Goal: Task Accomplishment & Management: Manage account settings

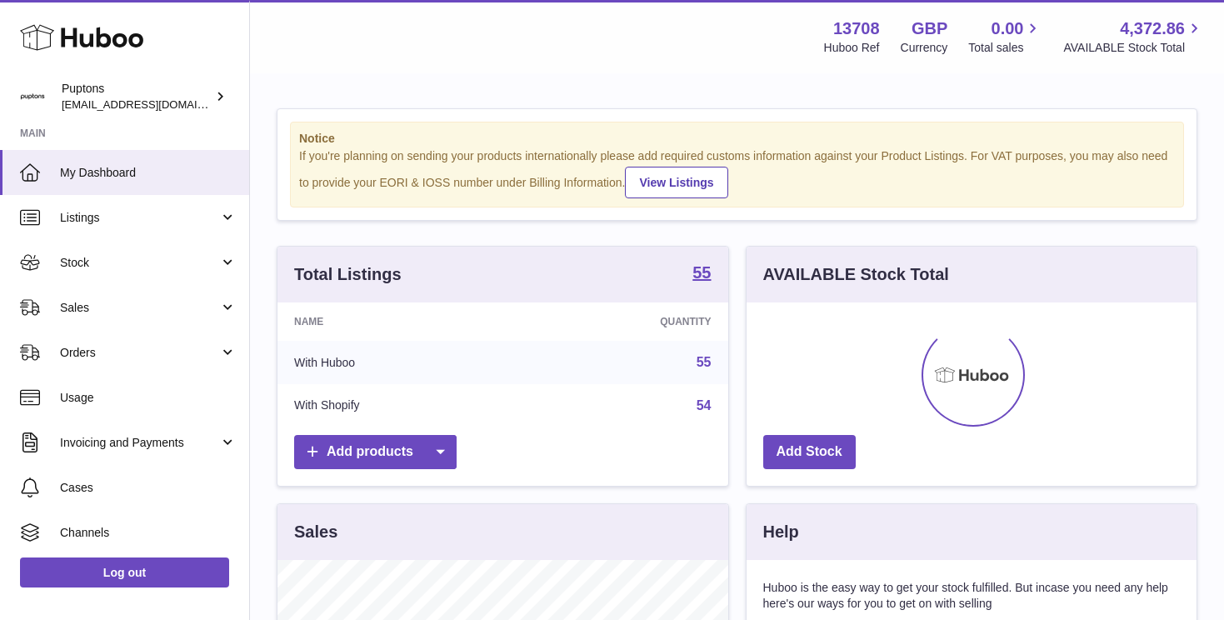
scroll to position [260, 450]
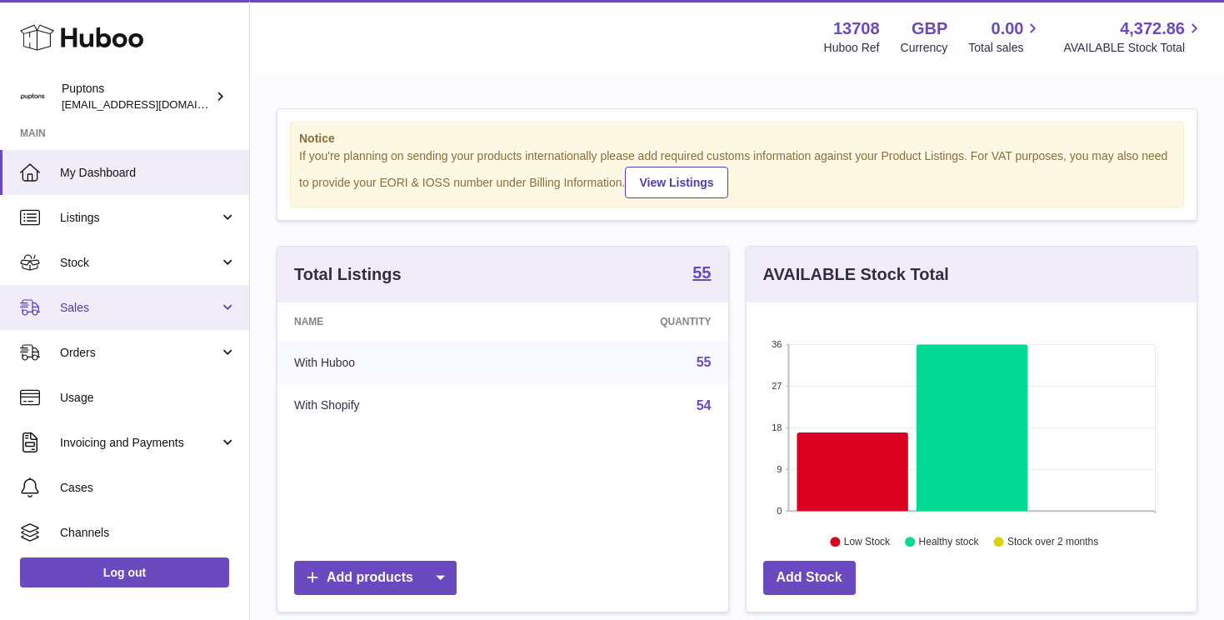
click at [99, 300] on span "Sales" at bounding box center [139, 308] width 159 height 16
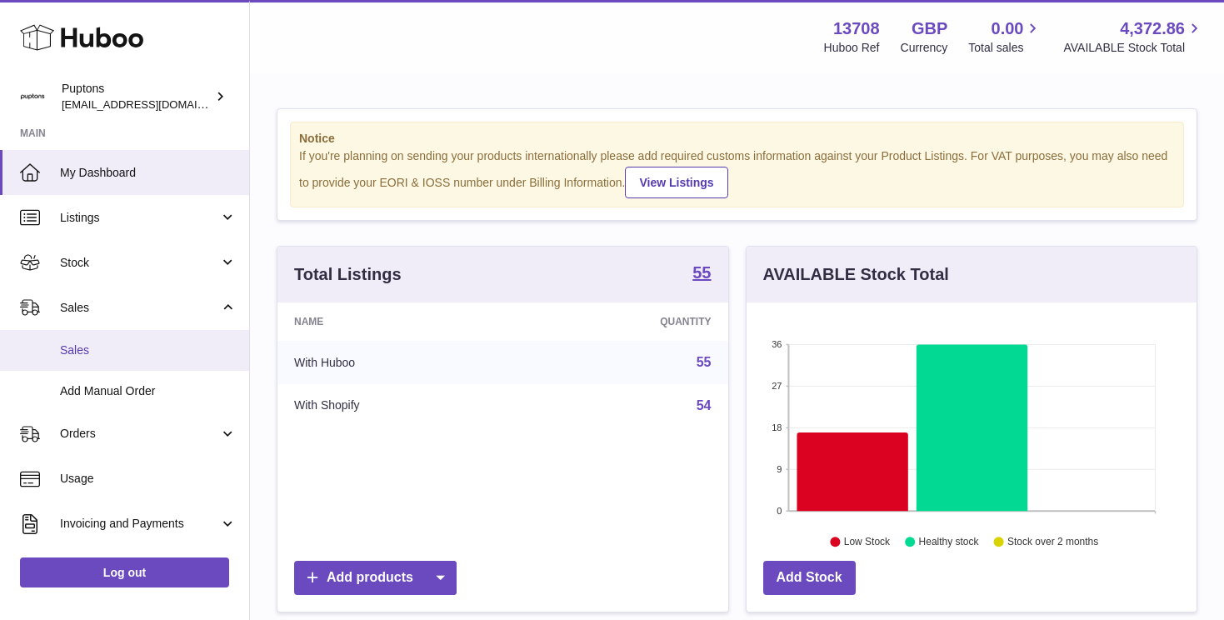
click at [93, 343] on span "Sales" at bounding box center [148, 351] width 177 height 16
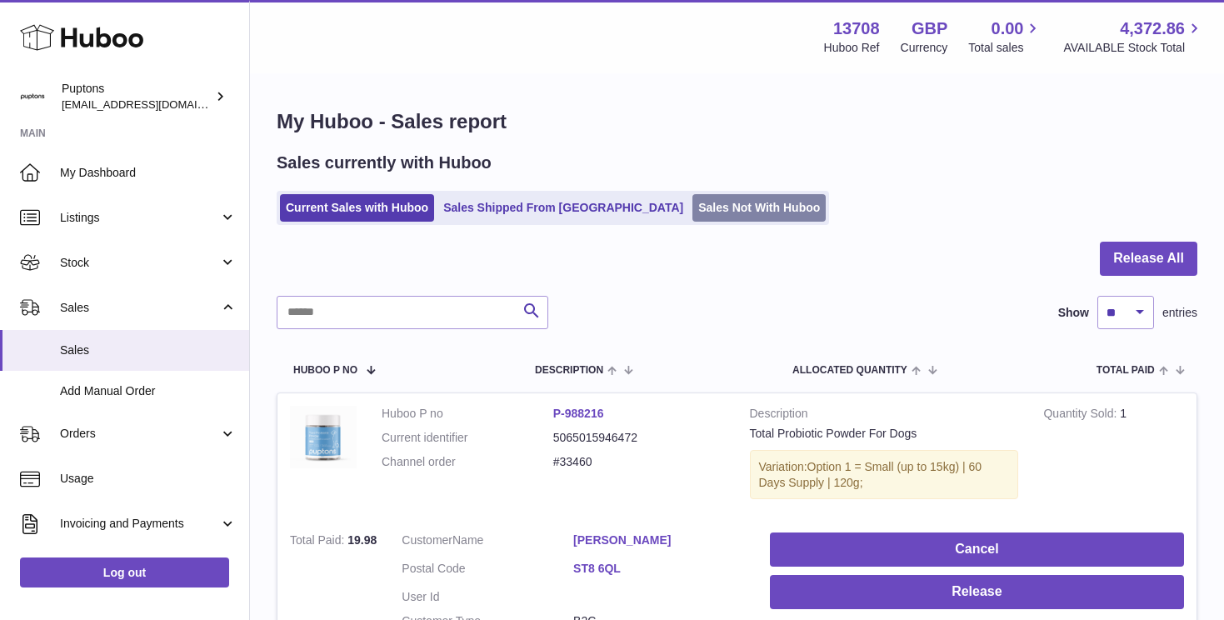
click at [693, 217] on link "Sales Not With Huboo" at bounding box center [759, 208] width 133 height 28
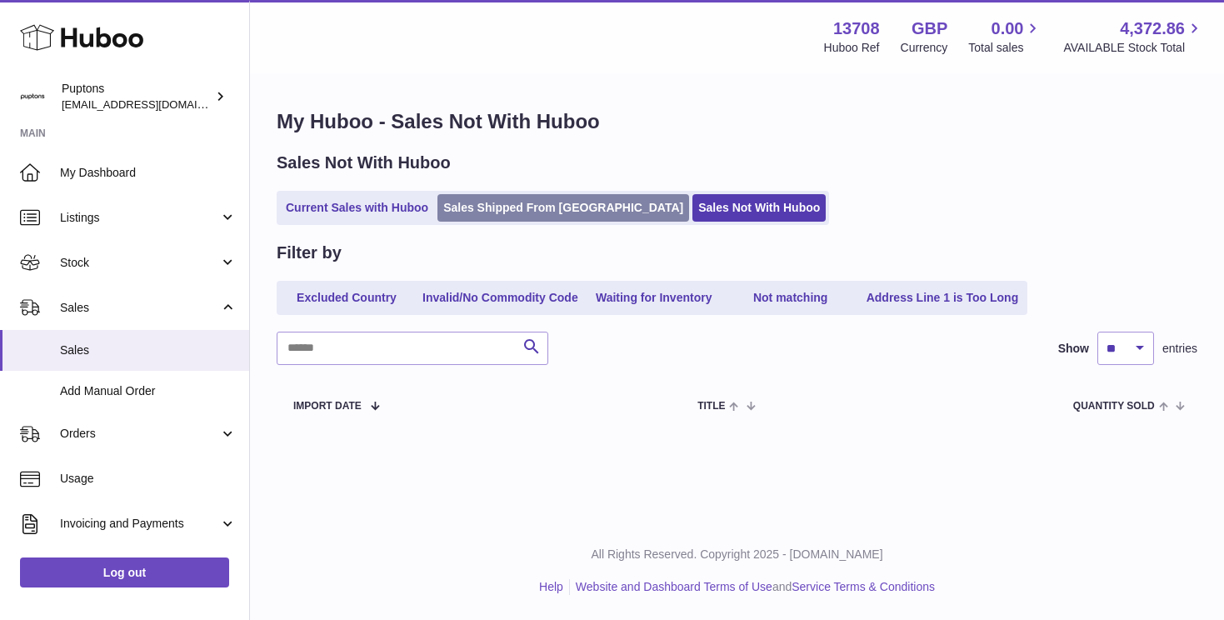
click at [491, 213] on link "Sales Shipped From [GEOGRAPHIC_DATA]" at bounding box center [564, 208] width 252 height 28
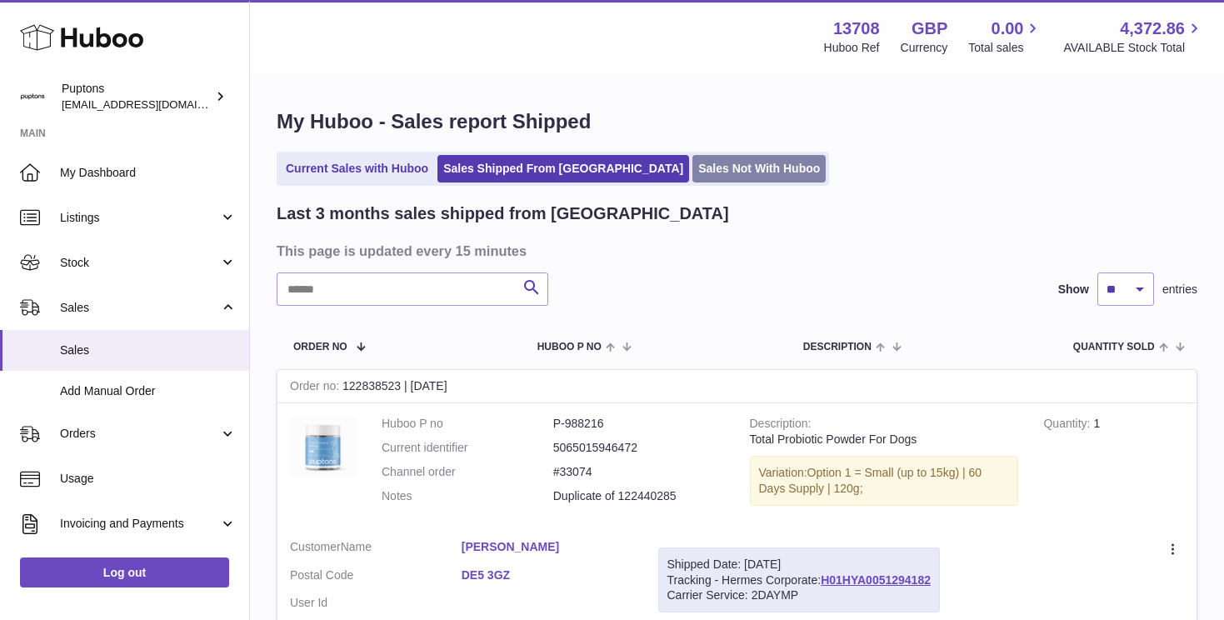
click at [693, 173] on link "Sales Not With Huboo" at bounding box center [759, 169] width 133 height 28
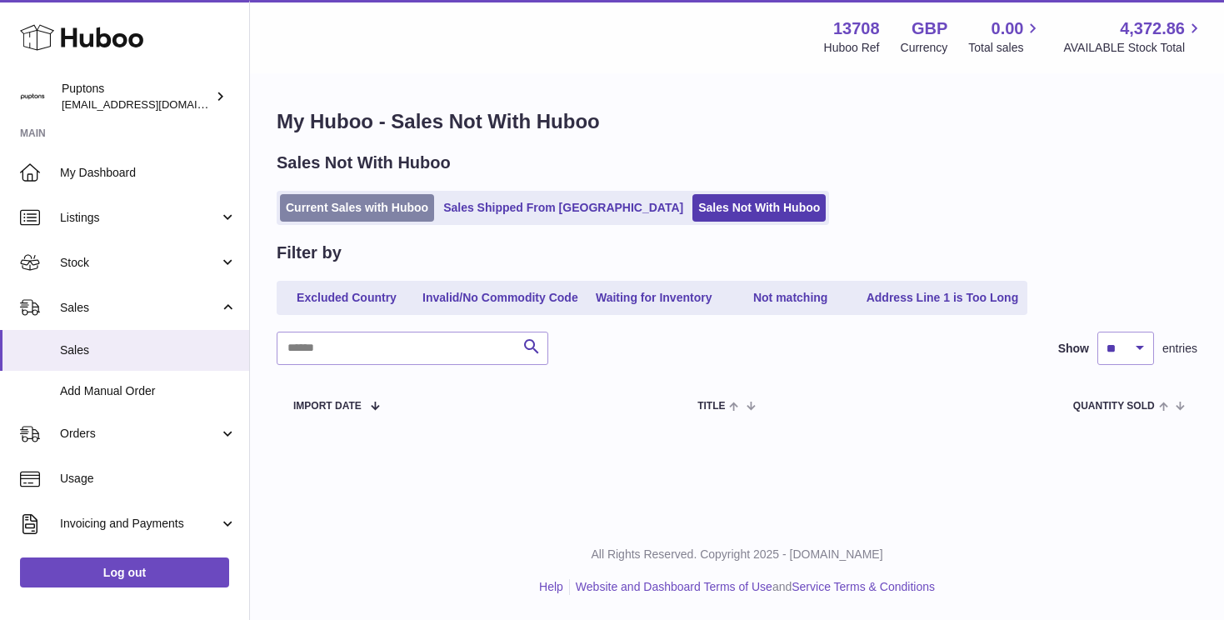
click at [361, 213] on link "Current Sales with Huboo" at bounding box center [357, 208] width 154 height 28
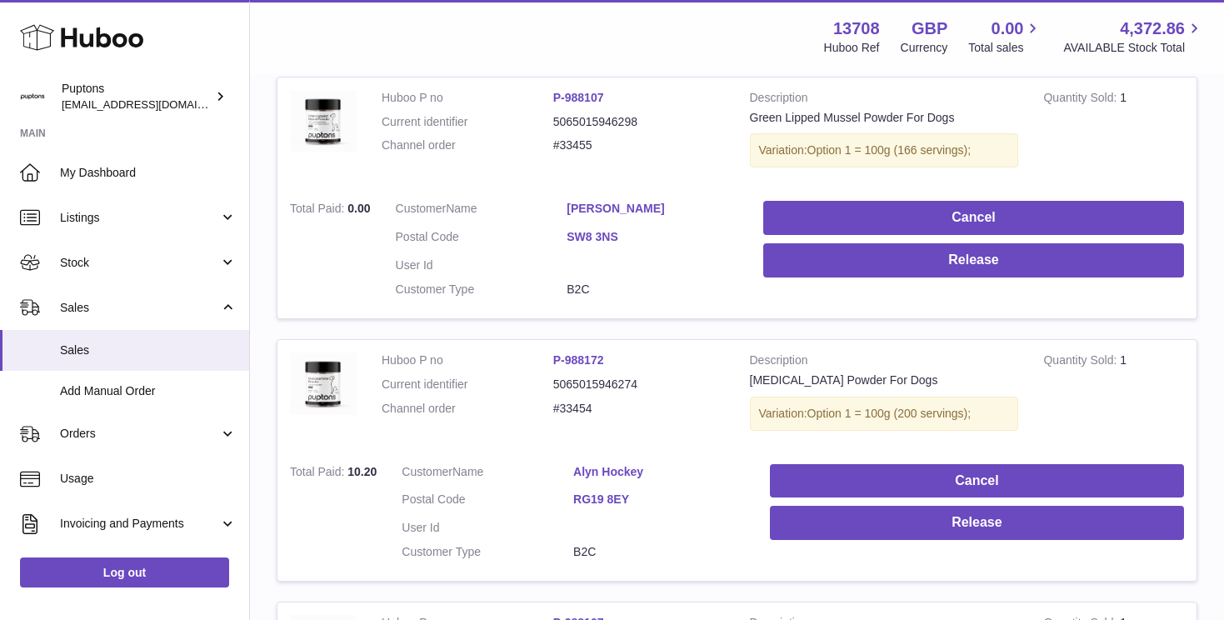
scroll to position [1675, 0]
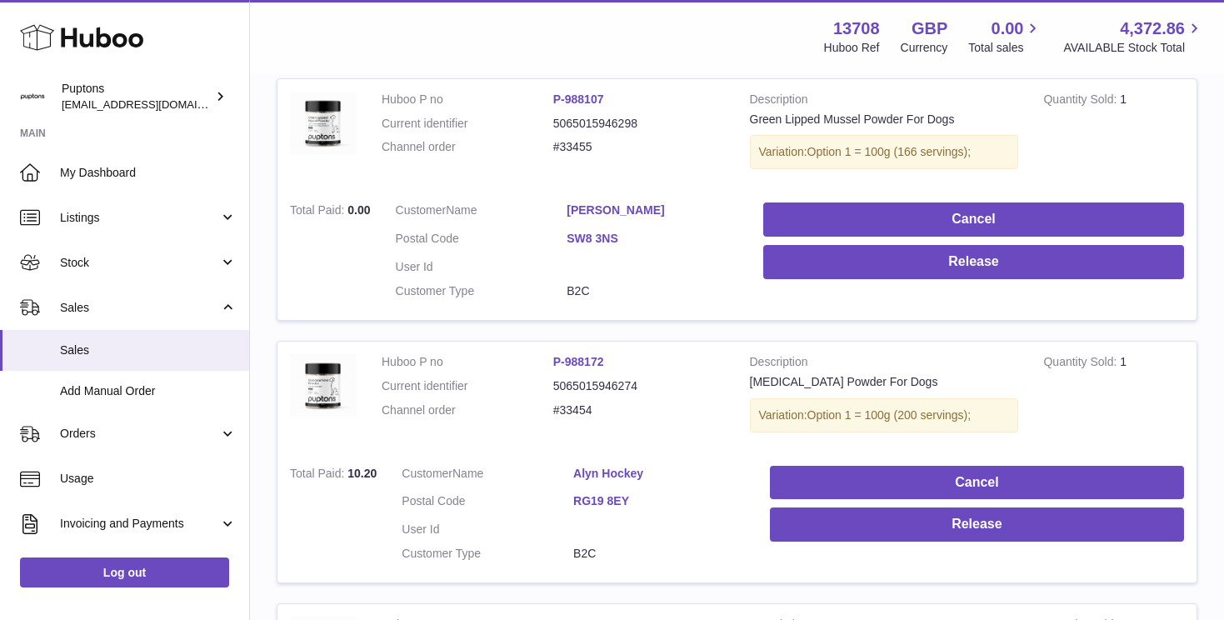
click at [737, 36] on div "Menu Huboo 13708 Huboo Ref GBP Currency 0.00 Total sales 4,372.86 AVAILABLE Sto…" at bounding box center [737, 37] width 934 height 38
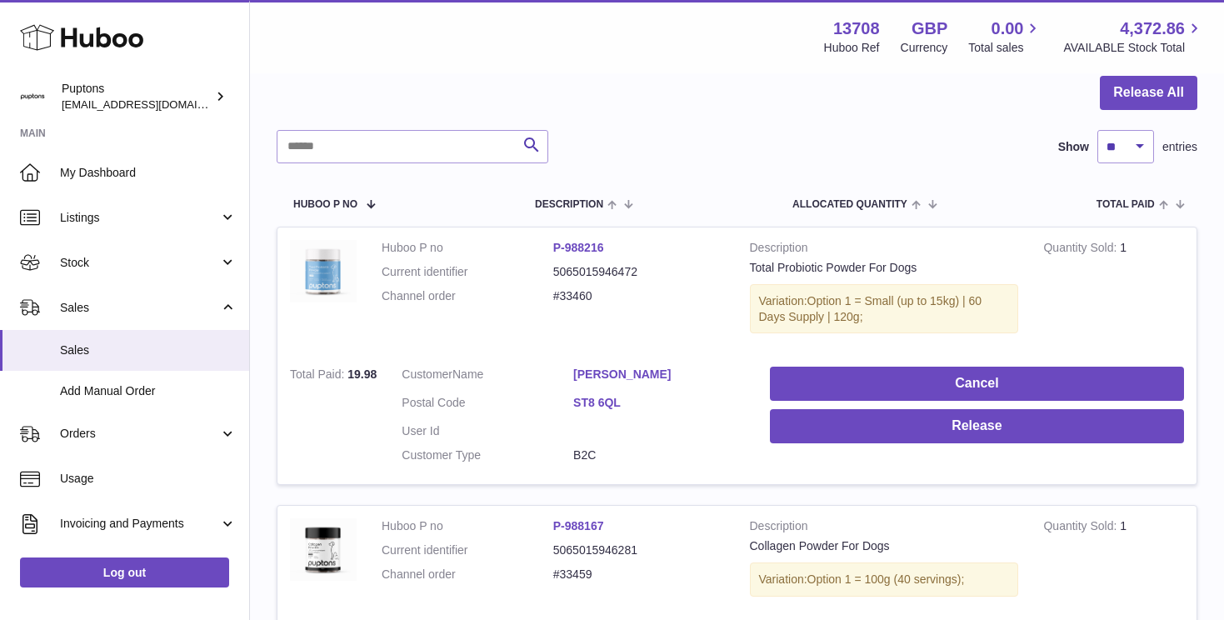
scroll to position [0, 0]
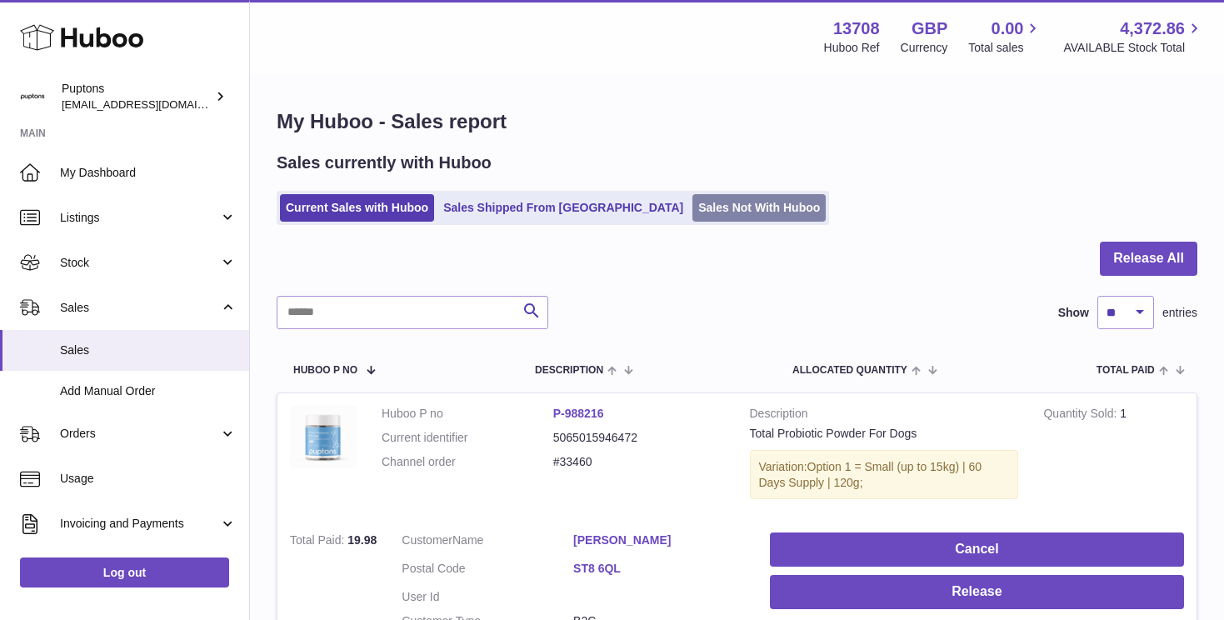
click at [693, 210] on link "Sales Not With Huboo" at bounding box center [759, 208] width 133 height 28
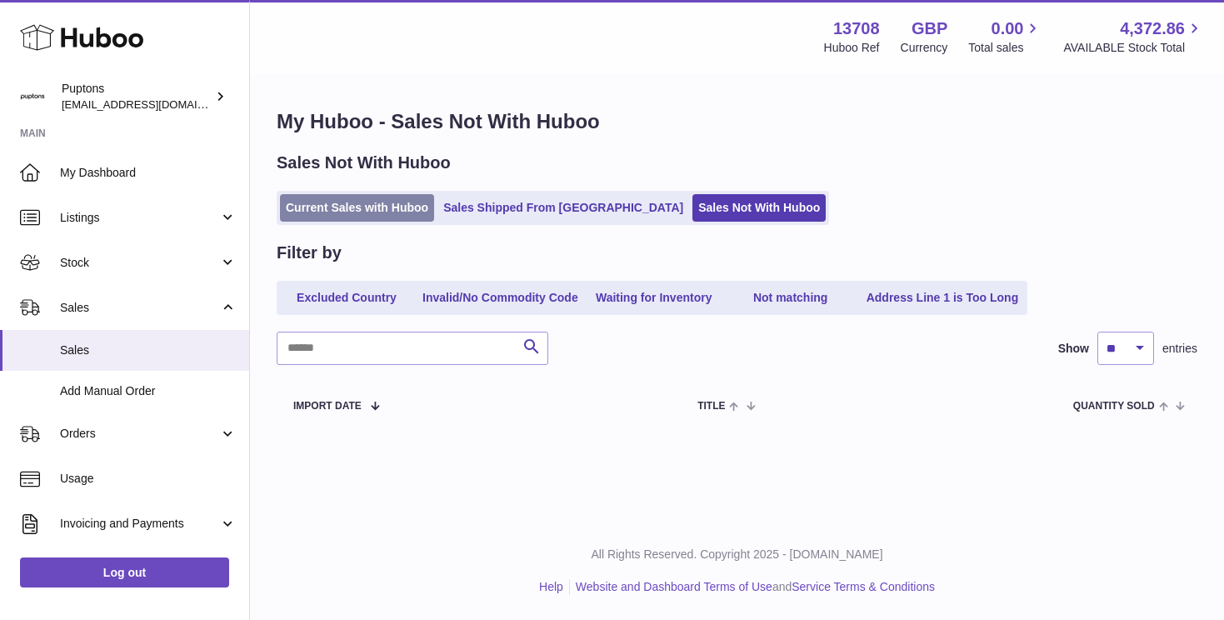
click at [364, 214] on link "Current Sales with Huboo" at bounding box center [357, 208] width 154 height 28
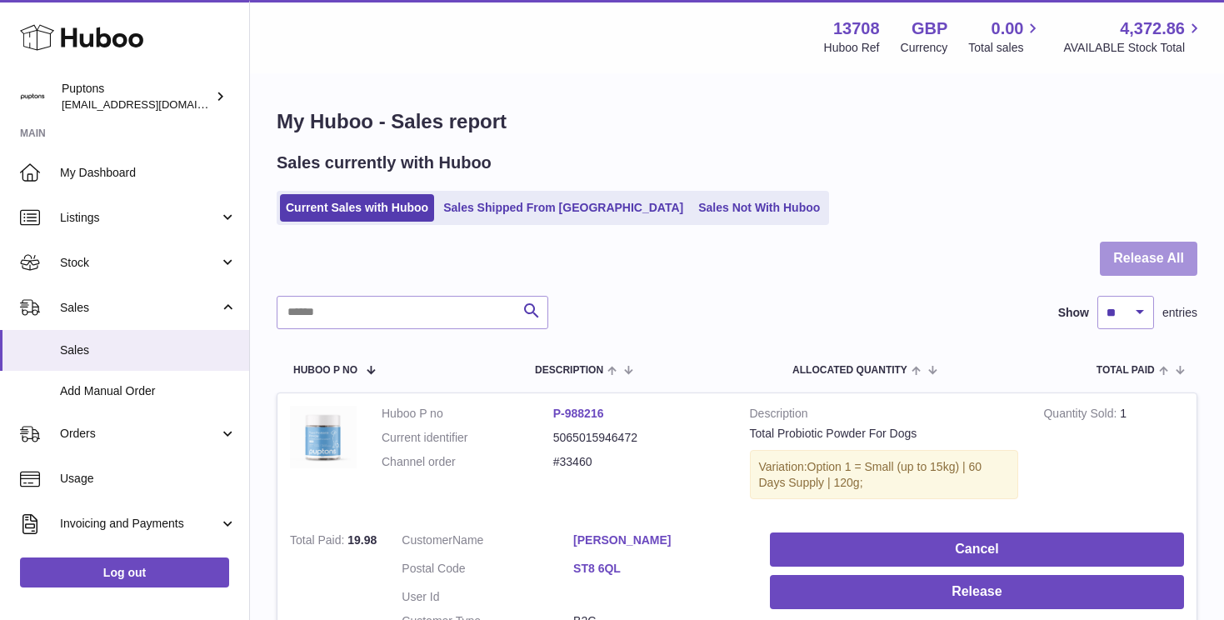
click at [1122, 266] on button "Release All" at bounding box center [1149, 259] width 98 height 34
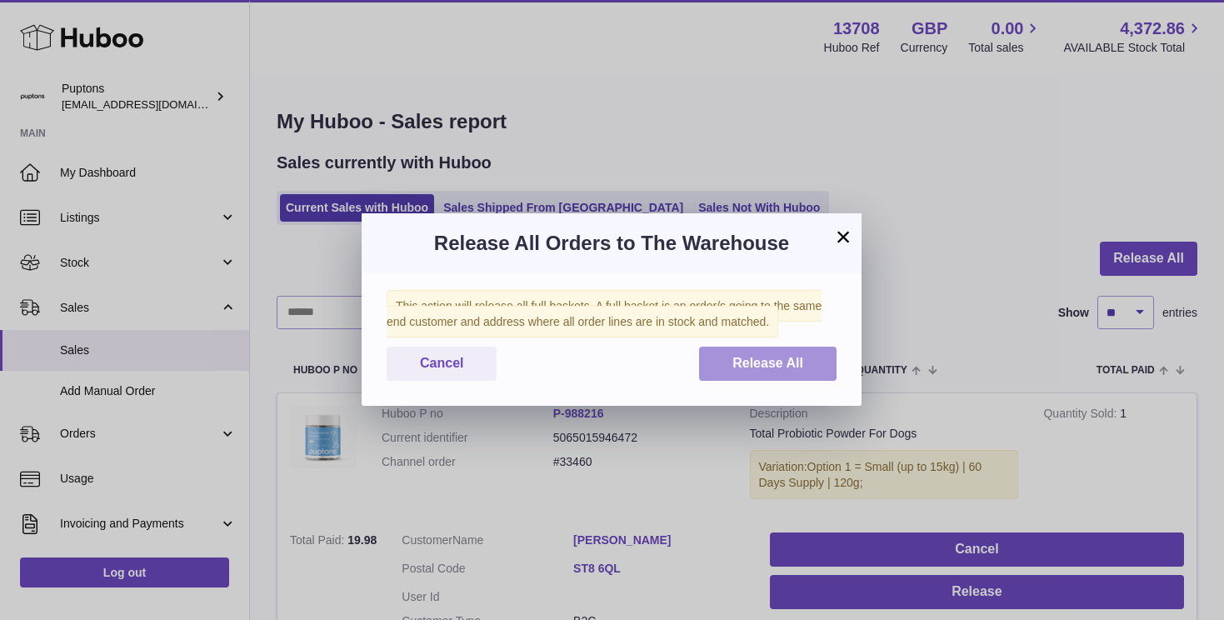
click at [793, 364] on span "Release All" at bounding box center [768, 363] width 71 height 14
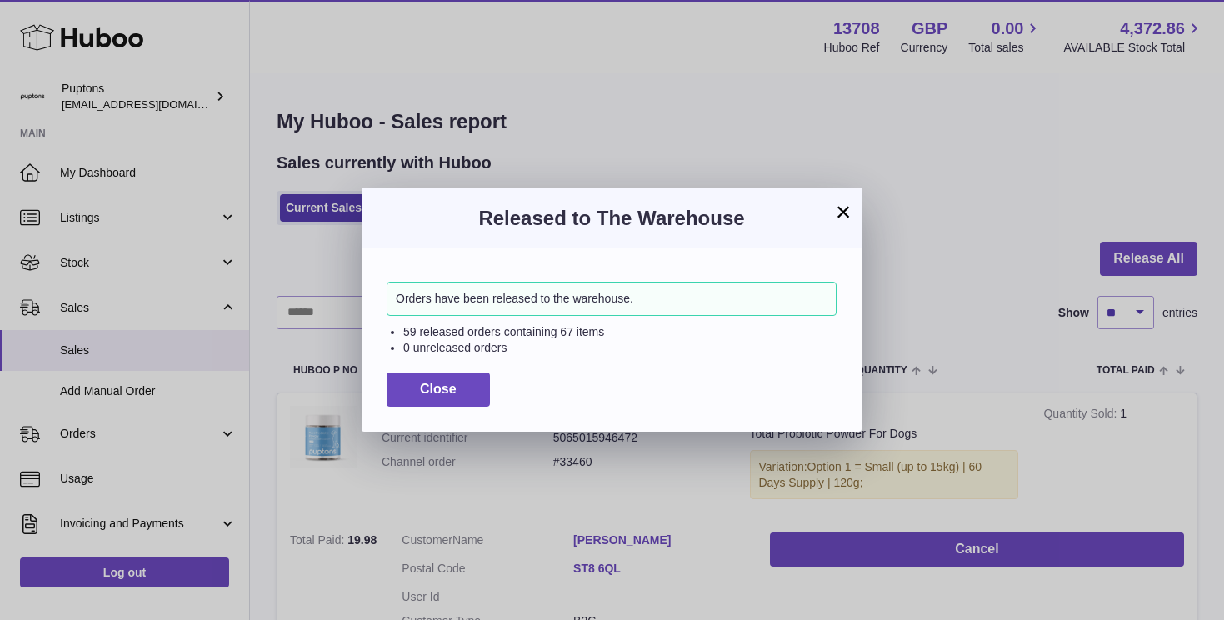
click at [938, 140] on div "× Released to The Warehouse Orders have been released to the warehouse. 59 rele…" at bounding box center [612, 310] width 1224 height 620
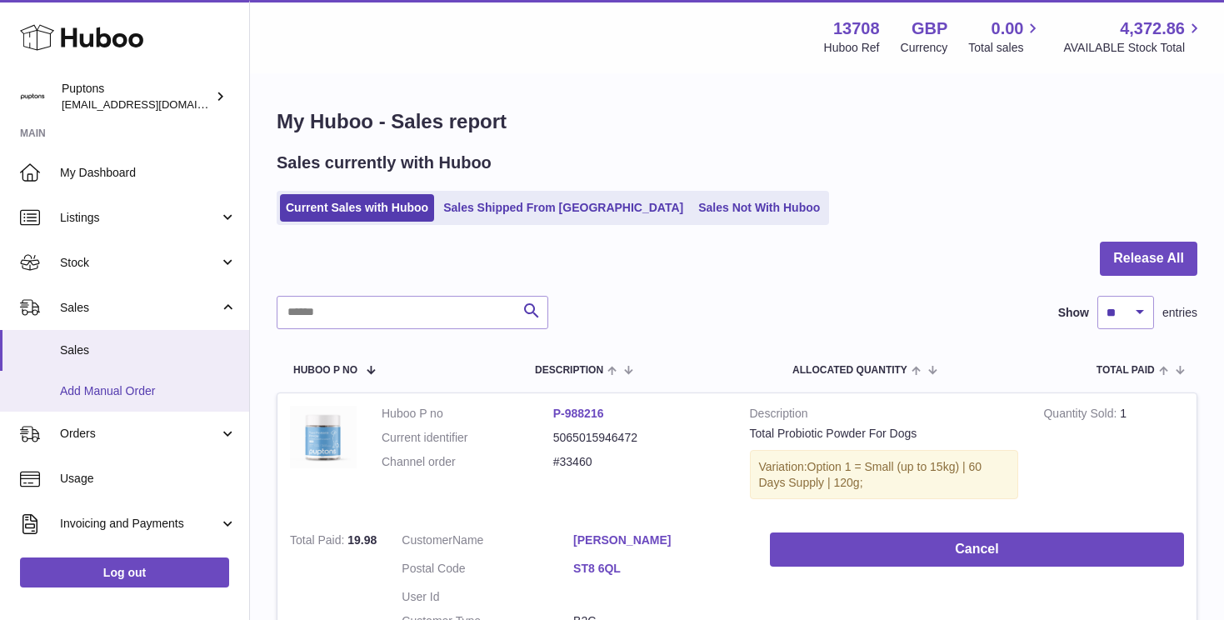
click at [108, 395] on span "Add Manual Order" at bounding box center [148, 391] width 177 height 16
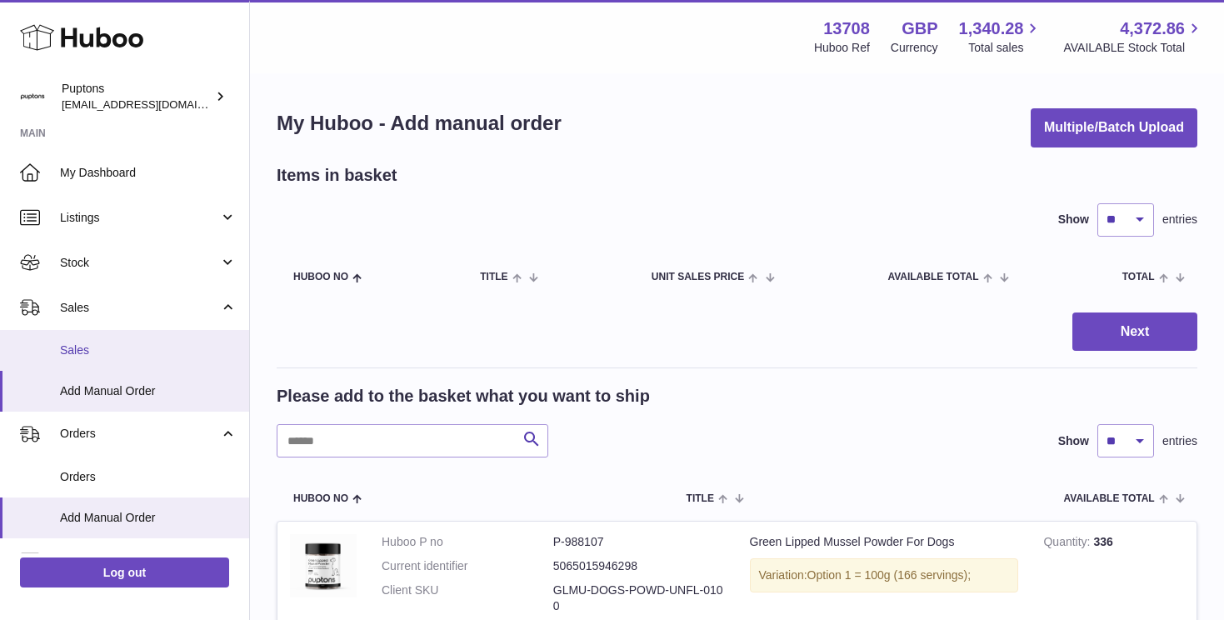
click at [88, 345] on span "Sales" at bounding box center [148, 351] width 177 height 16
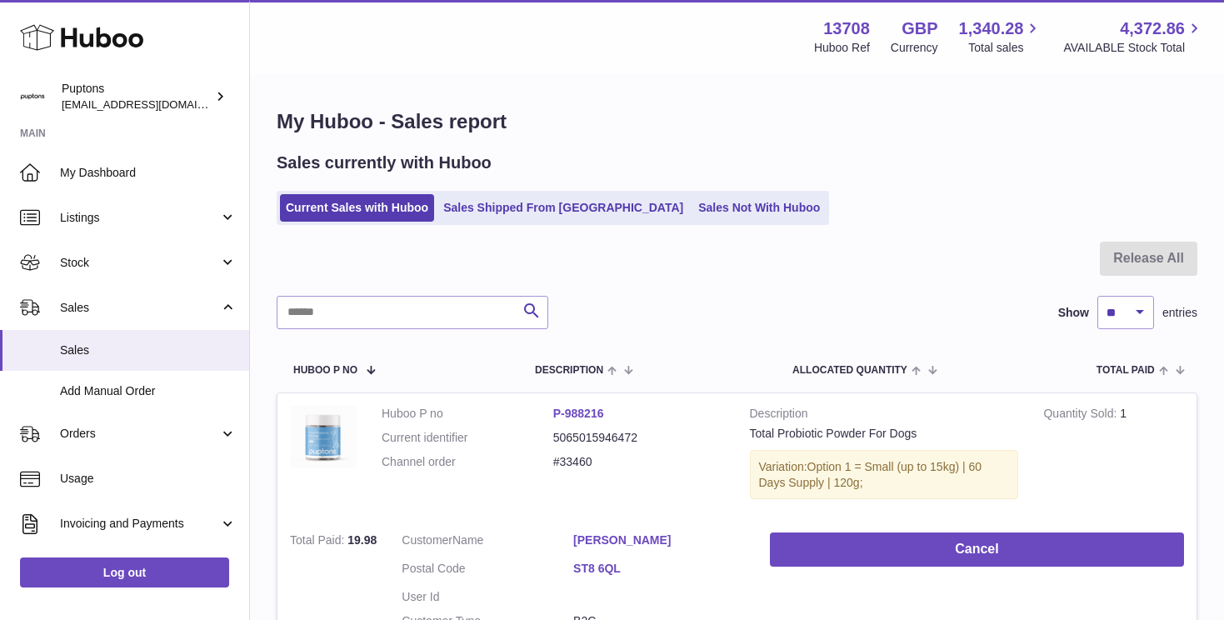
click at [1158, 251] on div at bounding box center [737, 269] width 921 height 54
